Goal: Find specific page/section: Find specific page/section

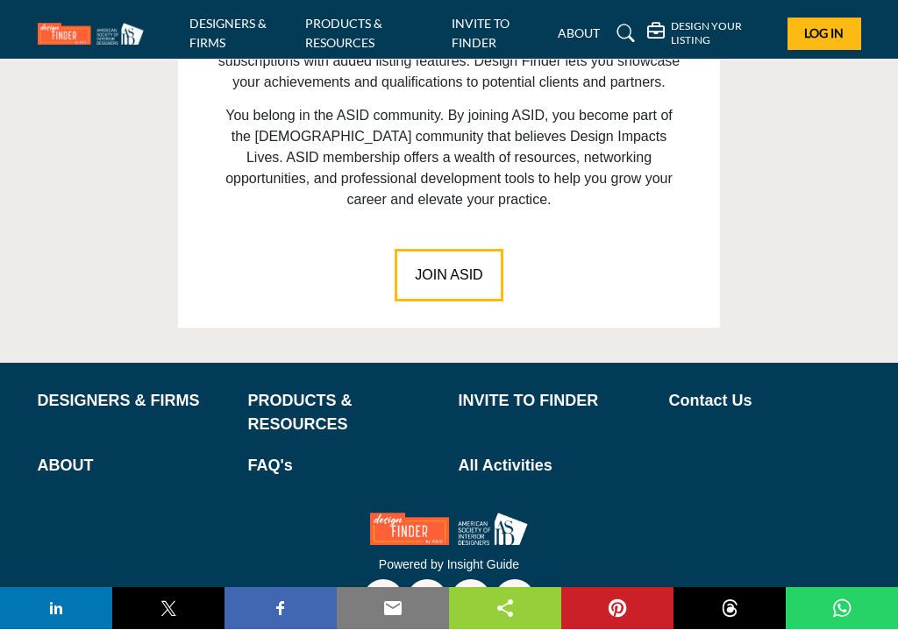
scroll to position [2644, 0]
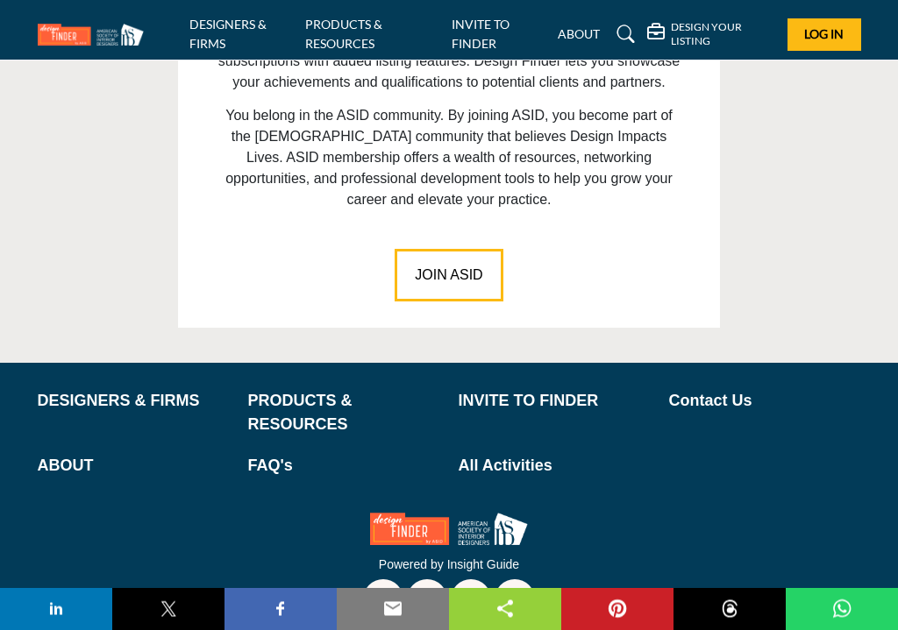
click at [68, 390] on p "DESIGNERS & FIRMS" at bounding box center [134, 402] width 192 height 24
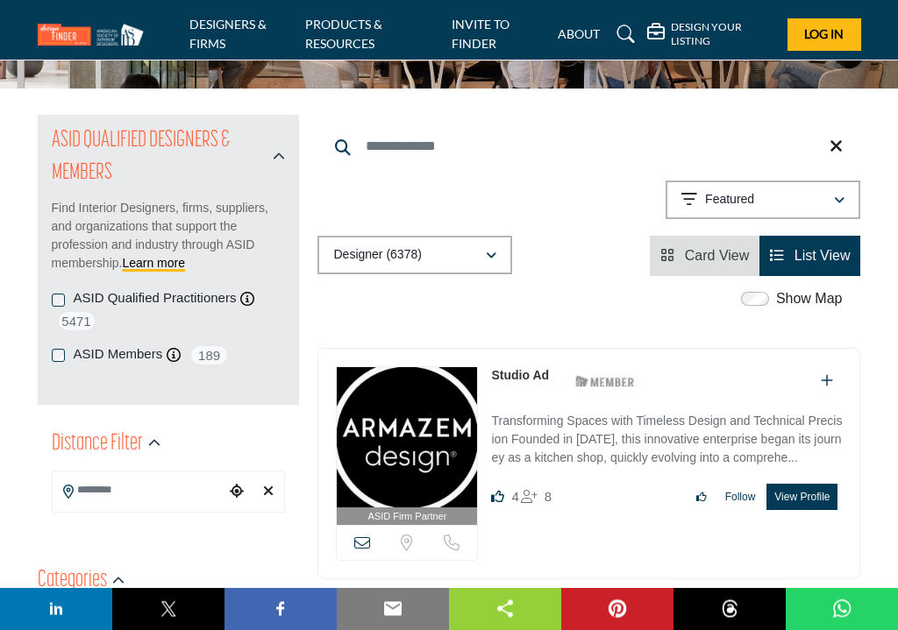
scroll to position [146, 0]
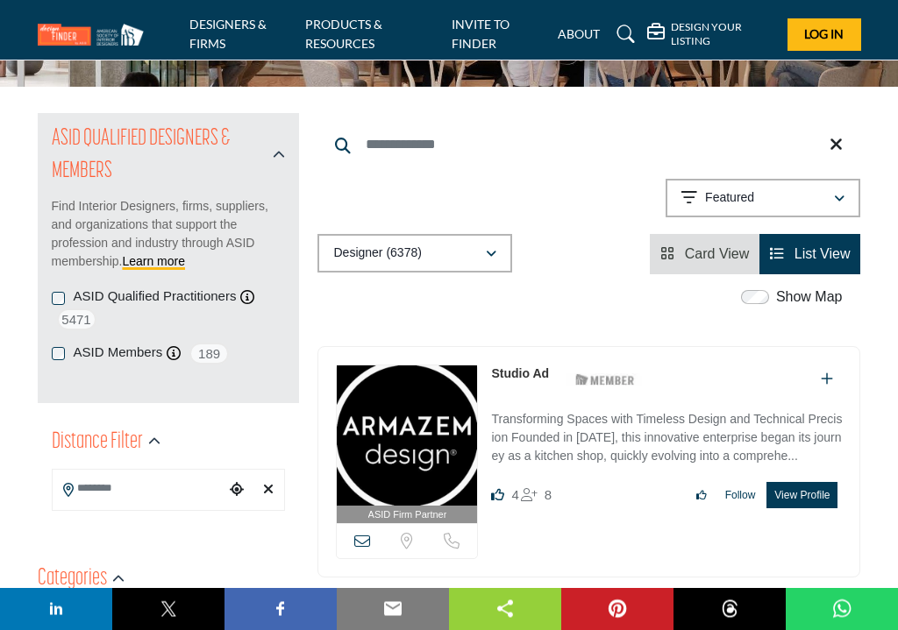
click at [842, 195] on icon "button" at bounding box center [839, 200] width 11 height 12
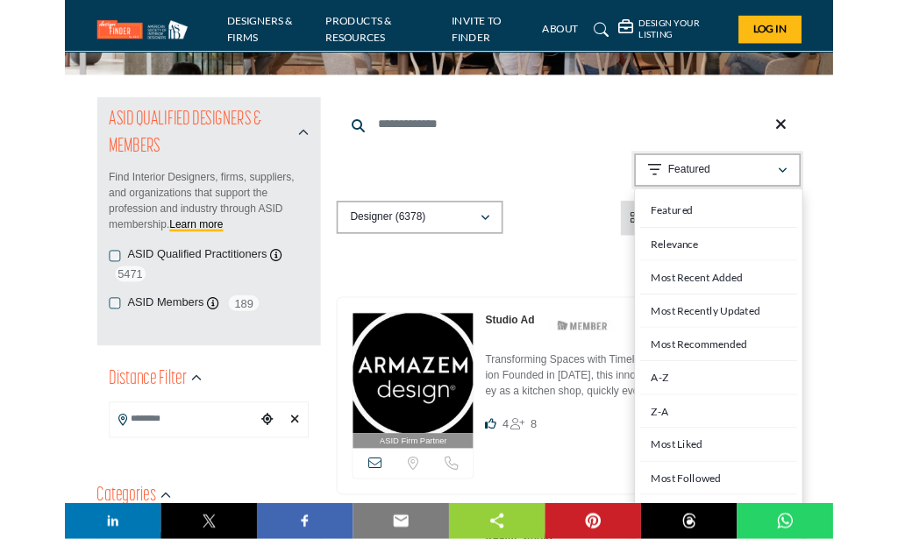
scroll to position [147, 0]
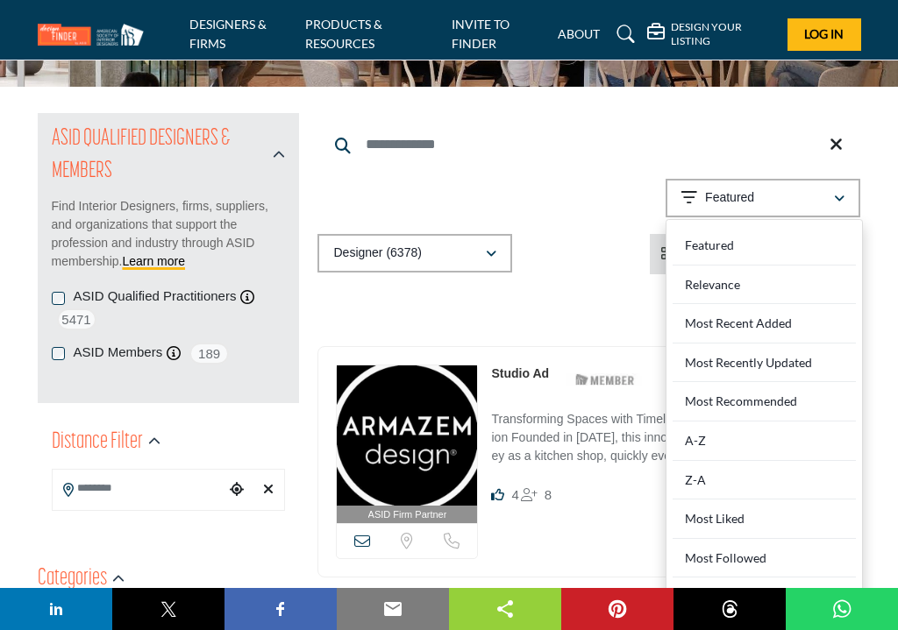
click at [703, 472] on div "Z-A" at bounding box center [763, 480] width 183 height 39
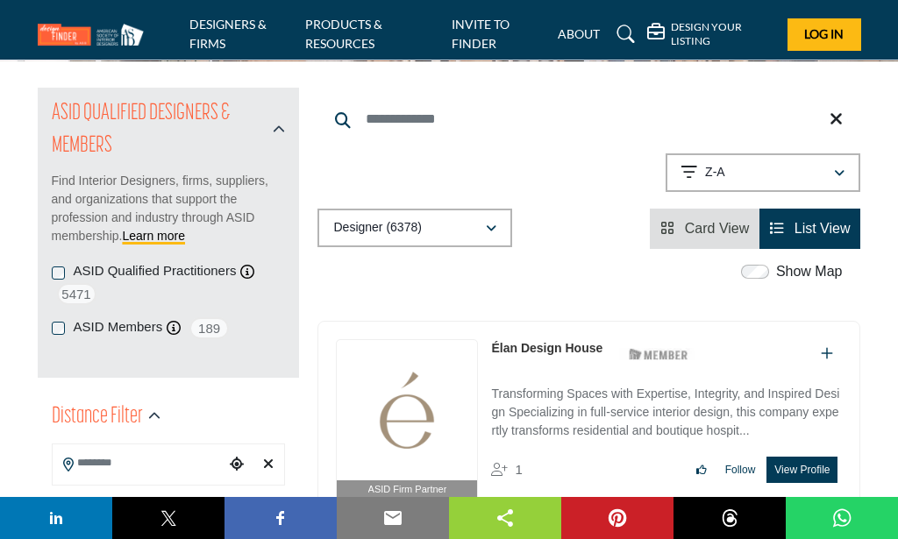
scroll to position [172, 0]
click at [805, 235] on span "List View" at bounding box center [822, 229] width 56 height 15
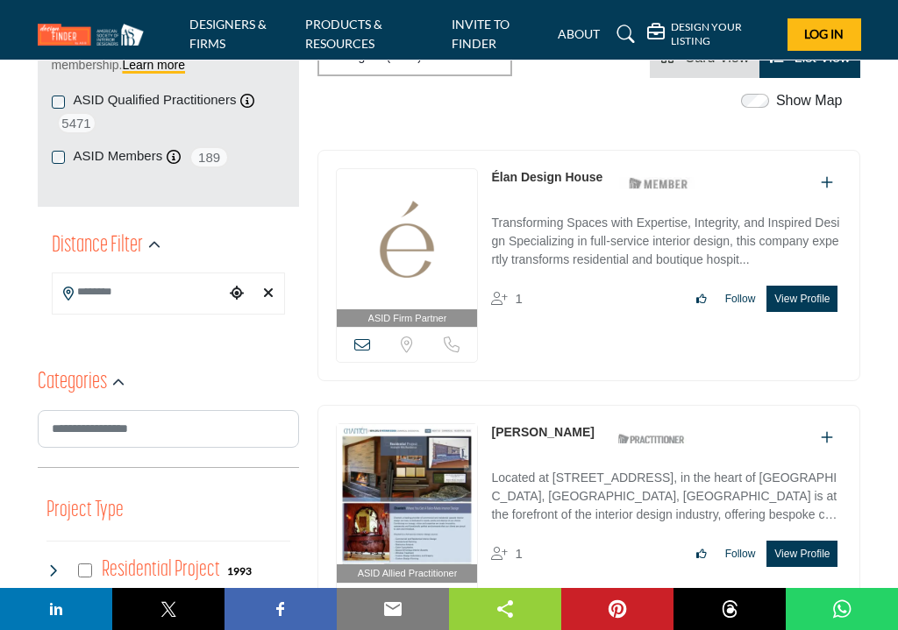
scroll to position [362, 0]
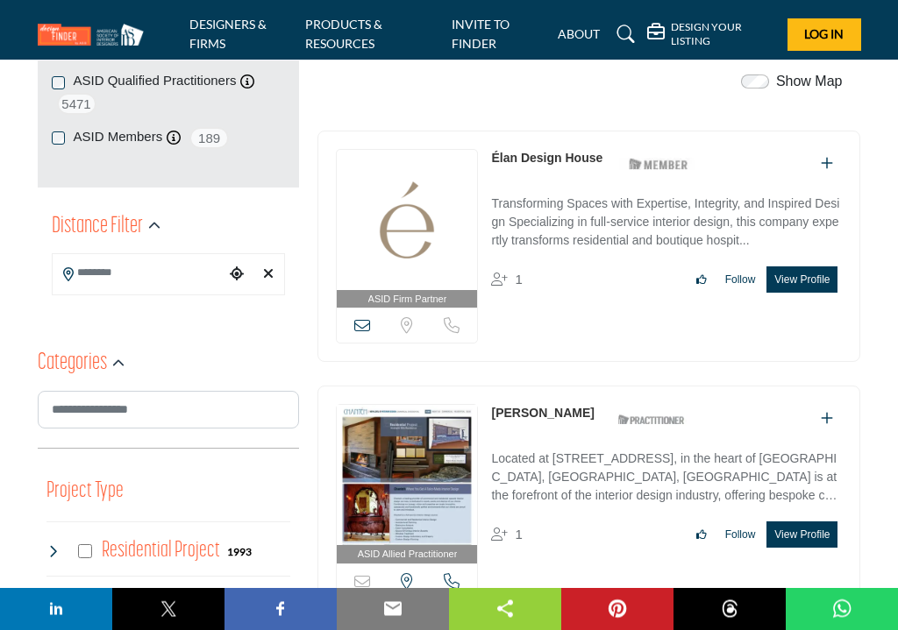
click at [84, 272] on input "Search Location" at bounding box center [139, 274] width 173 height 34
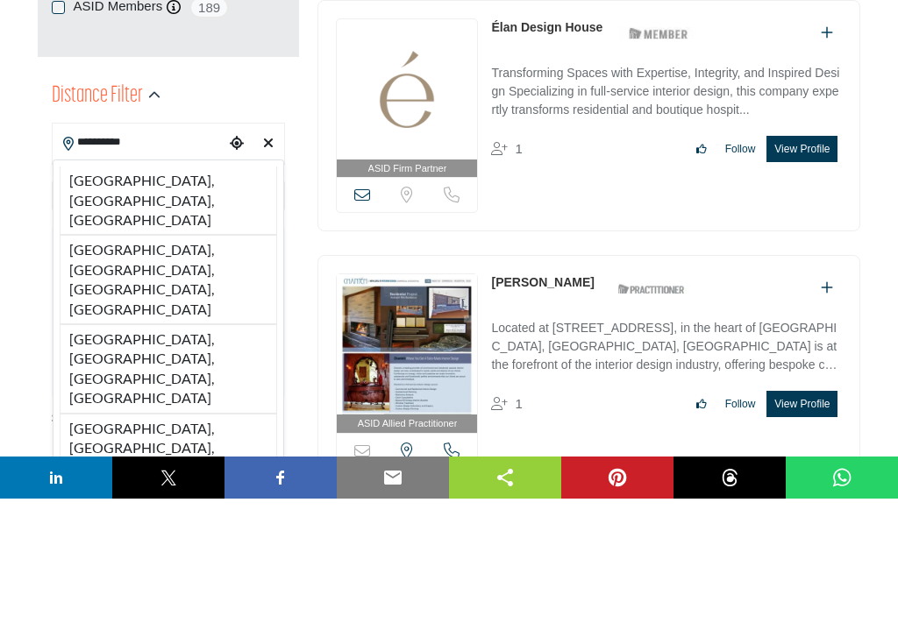
click at [86, 298] on li "Pittsburgh, PA, USA" at bounding box center [169, 332] width 218 height 68
type input "**********"
type input "***"
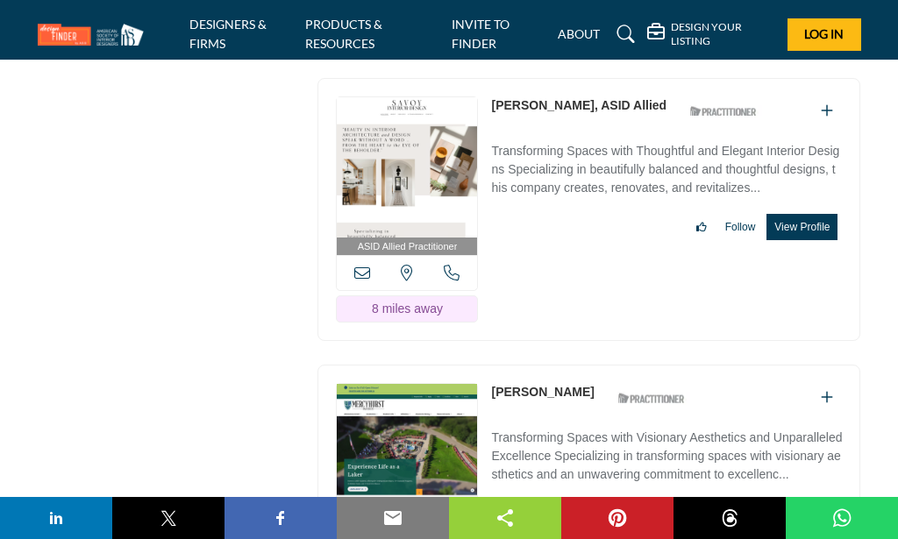
scroll to position [2732, 0]
